Goal: Transaction & Acquisition: Purchase product/service

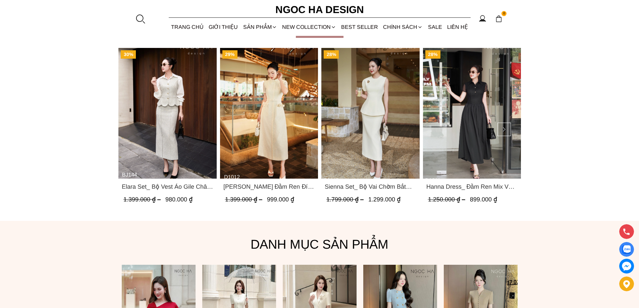
scroll to position [353, 0]
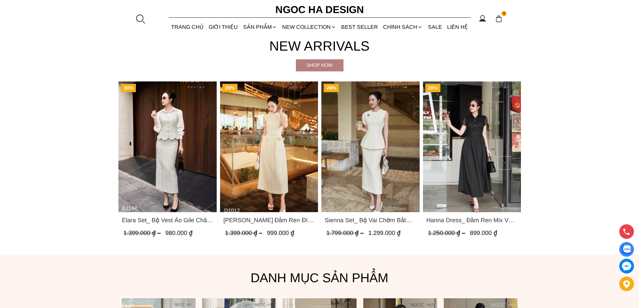
click at [502, 159] on button at bounding box center [503, 162] width 13 height 13
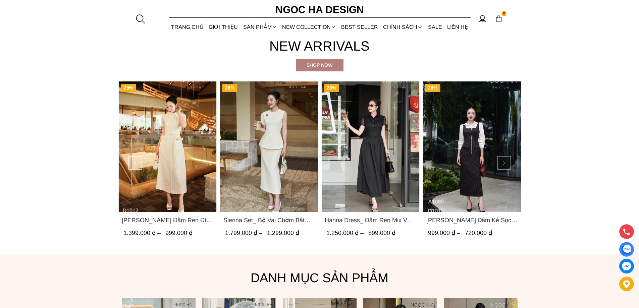
click at [502, 159] on button at bounding box center [503, 162] width 13 height 13
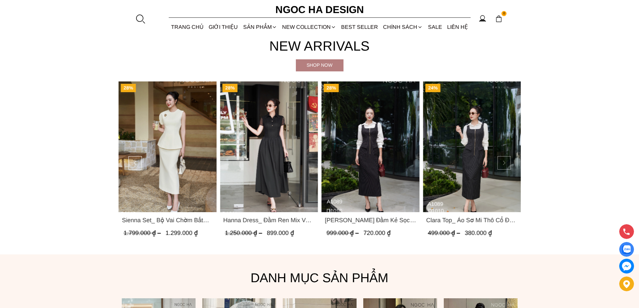
click at [502, 159] on button at bounding box center [503, 162] width 13 height 13
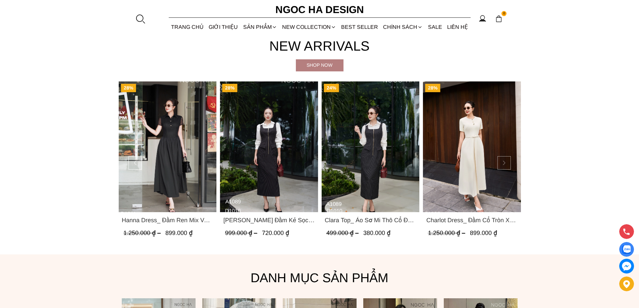
click at [502, 159] on button at bounding box center [503, 162] width 13 height 13
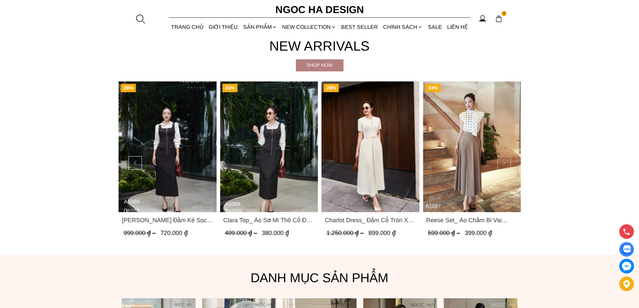
click at [502, 159] on button at bounding box center [503, 162] width 13 height 13
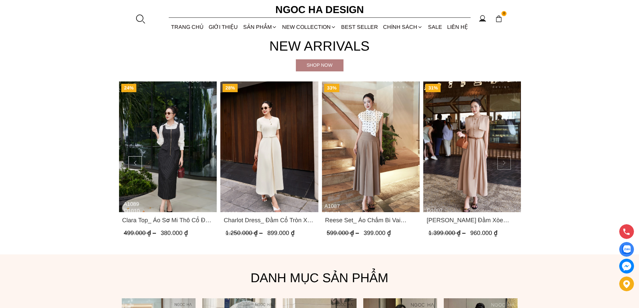
click at [504, 162] on button at bounding box center [503, 162] width 13 height 13
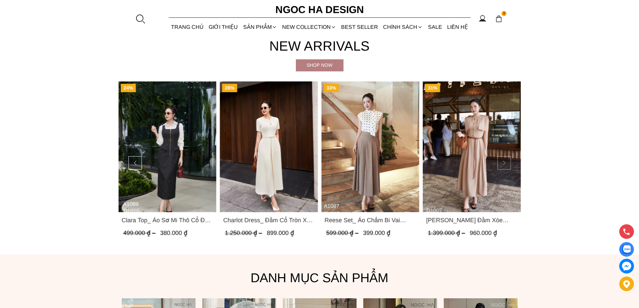
click at [504, 162] on button at bounding box center [503, 162] width 13 height 13
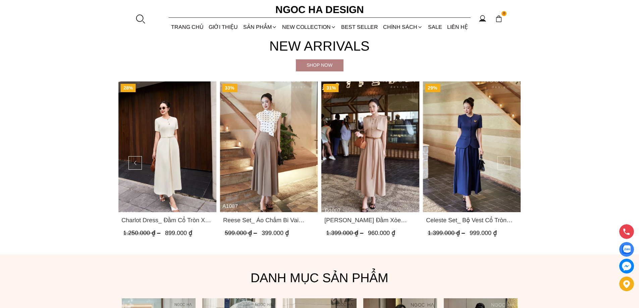
click at [504, 162] on button at bounding box center [503, 162] width 13 height 13
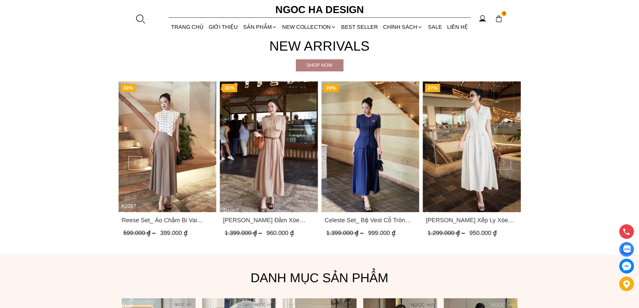
click at [504, 162] on button at bounding box center [503, 162] width 13 height 13
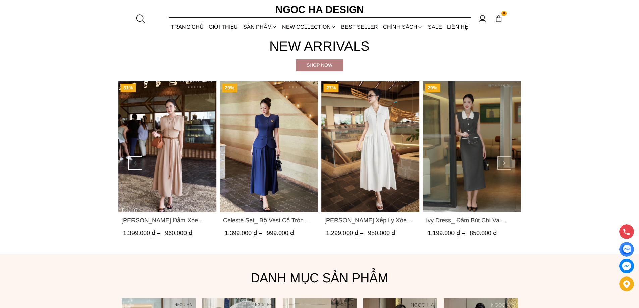
click at [504, 162] on button at bounding box center [503, 162] width 13 height 13
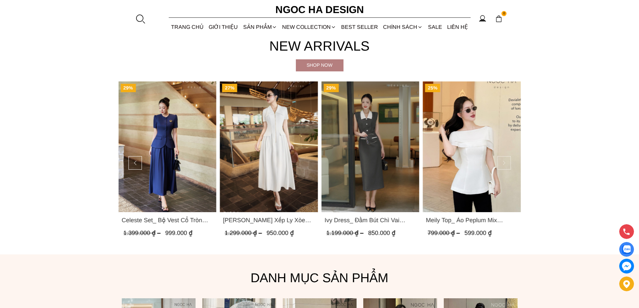
click at [504, 162] on button at bounding box center [503, 162] width 13 height 13
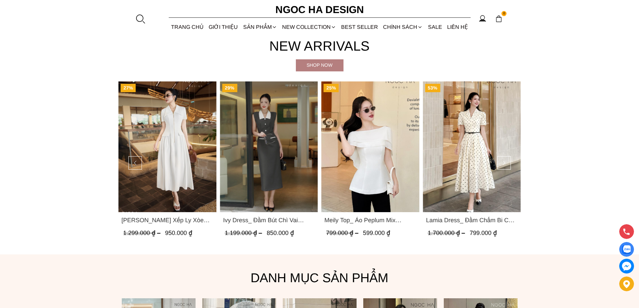
click at [261, 127] on img "Product image - Ivy Dress_ Đầm Bút Chì Vai Chờm Màu Ghi Mix Cổ Trắng D1005" at bounding box center [269, 147] width 98 height 131
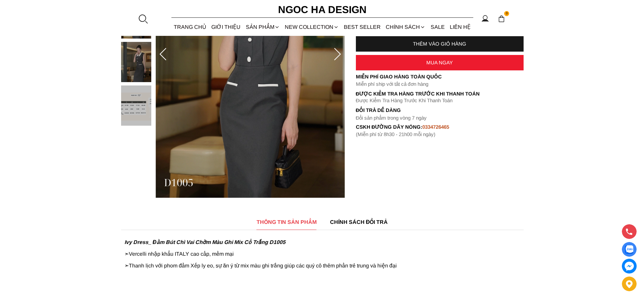
scroll to position [34, 0]
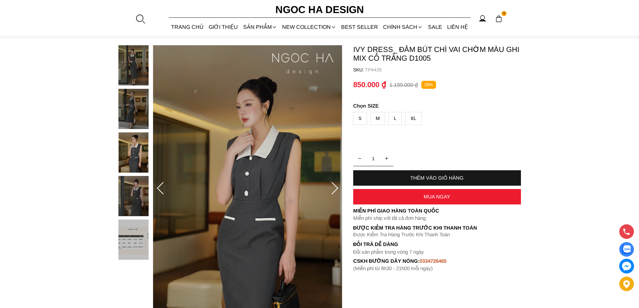
click at [142, 61] on div at bounding box center [135, 154] width 34 height 218
click at [135, 199] on img at bounding box center [133, 196] width 30 height 40
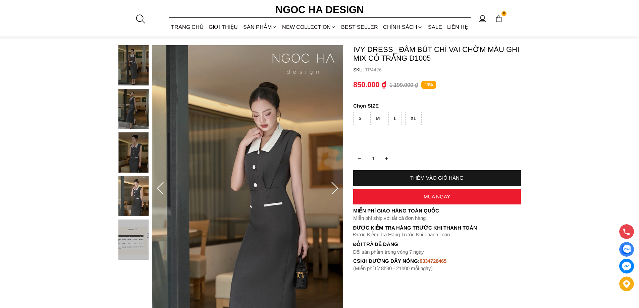
click at [162, 189] on icon at bounding box center [160, 188] width 13 height 13
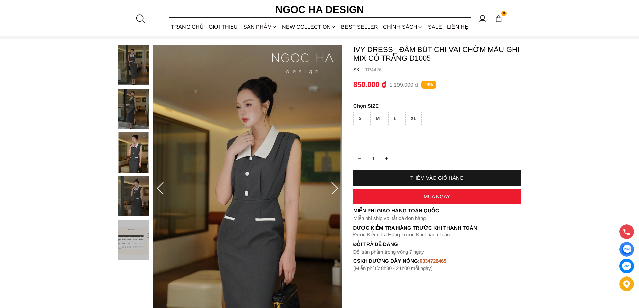
click at [161, 189] on icon at bounding box center [160, 188] width 13 height 13
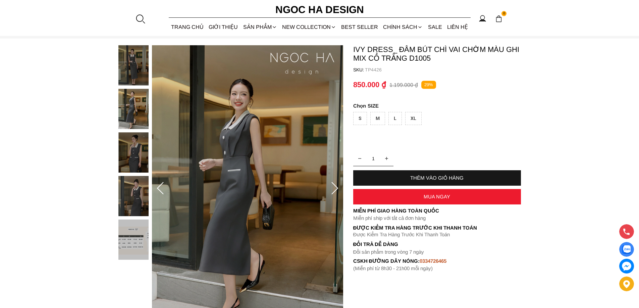
click at [161, 189] on icon at bounding box center [160, 188] width 13 height 13
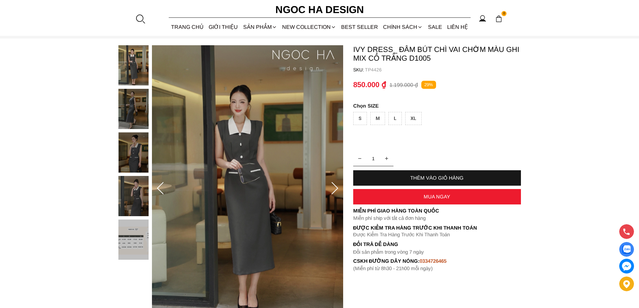
click at [161, 189] on icon at bounding box center [160, 188] width 13 height 13
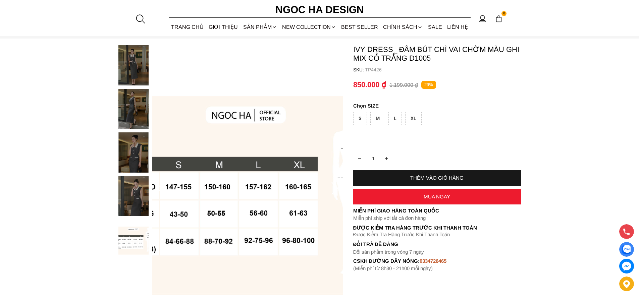
click at [338, 167] on img at bounding box center [247, 188] width 191 height 287
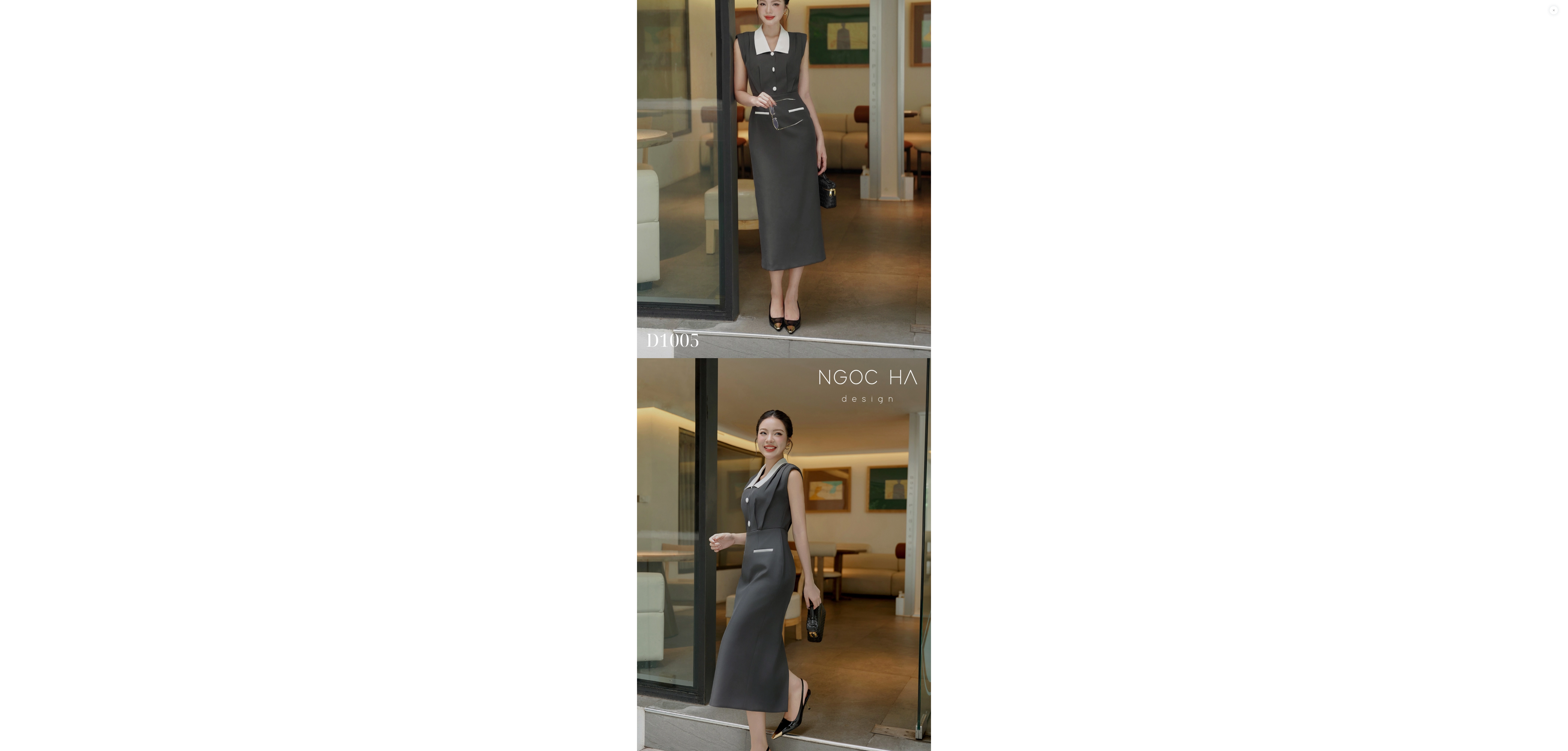
scroll to position [0, 0]
